Goal: Find specific page/section: Find specific page/section

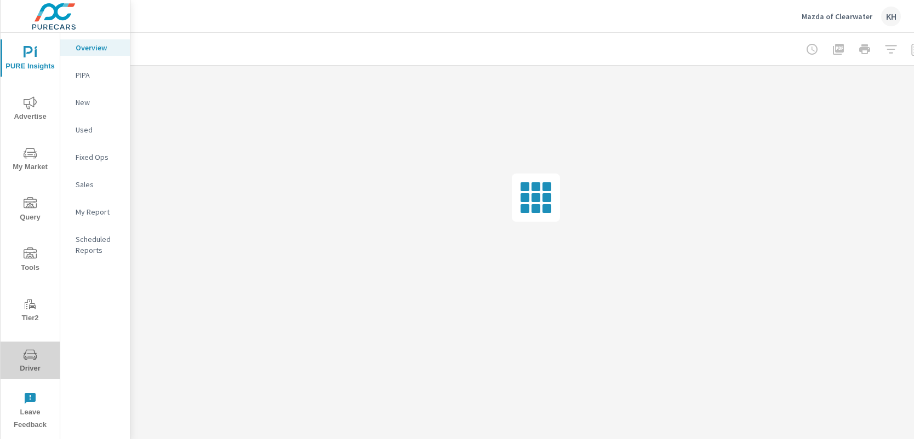
click at [37, 359] on span "Driver" at bounding box center [30, 361] width 53 height 27
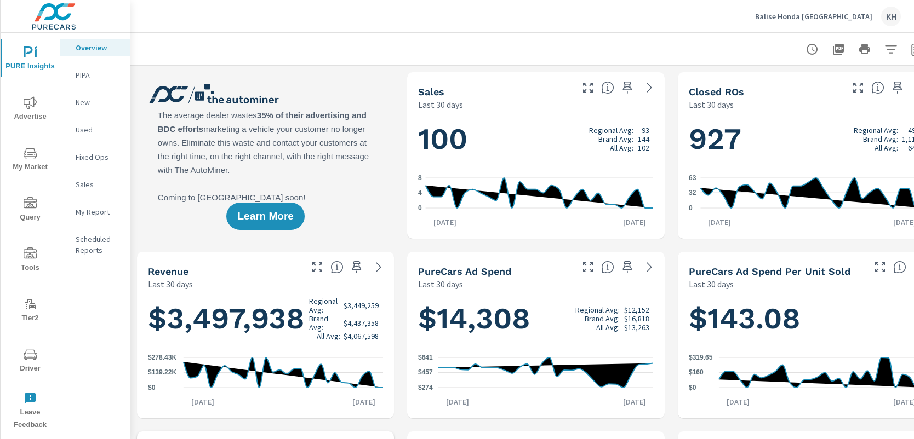
scroll to position [1, 0]
click at [30, 347] on button "Driver" at bounding box center [30, 360] width 59 height 37
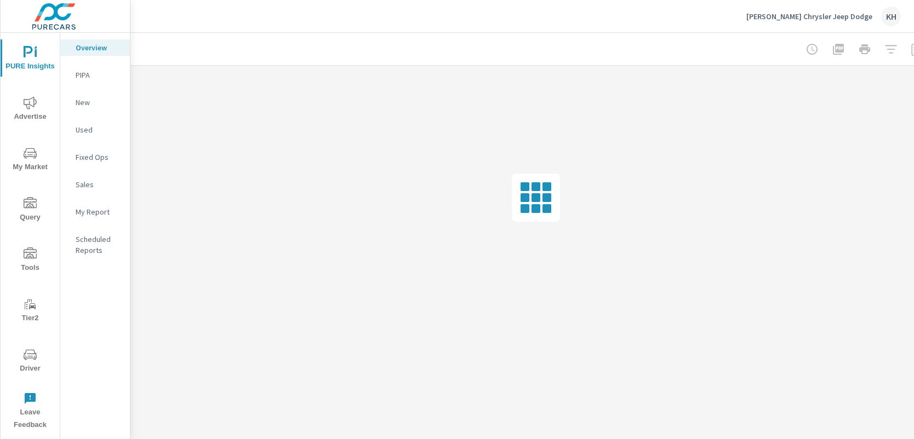
click at [32, 351] on icon "nav menu" at bounding box center [30, 354] width 13 height 13
